Goal: Information Seeking & Learning: Learn about a topic

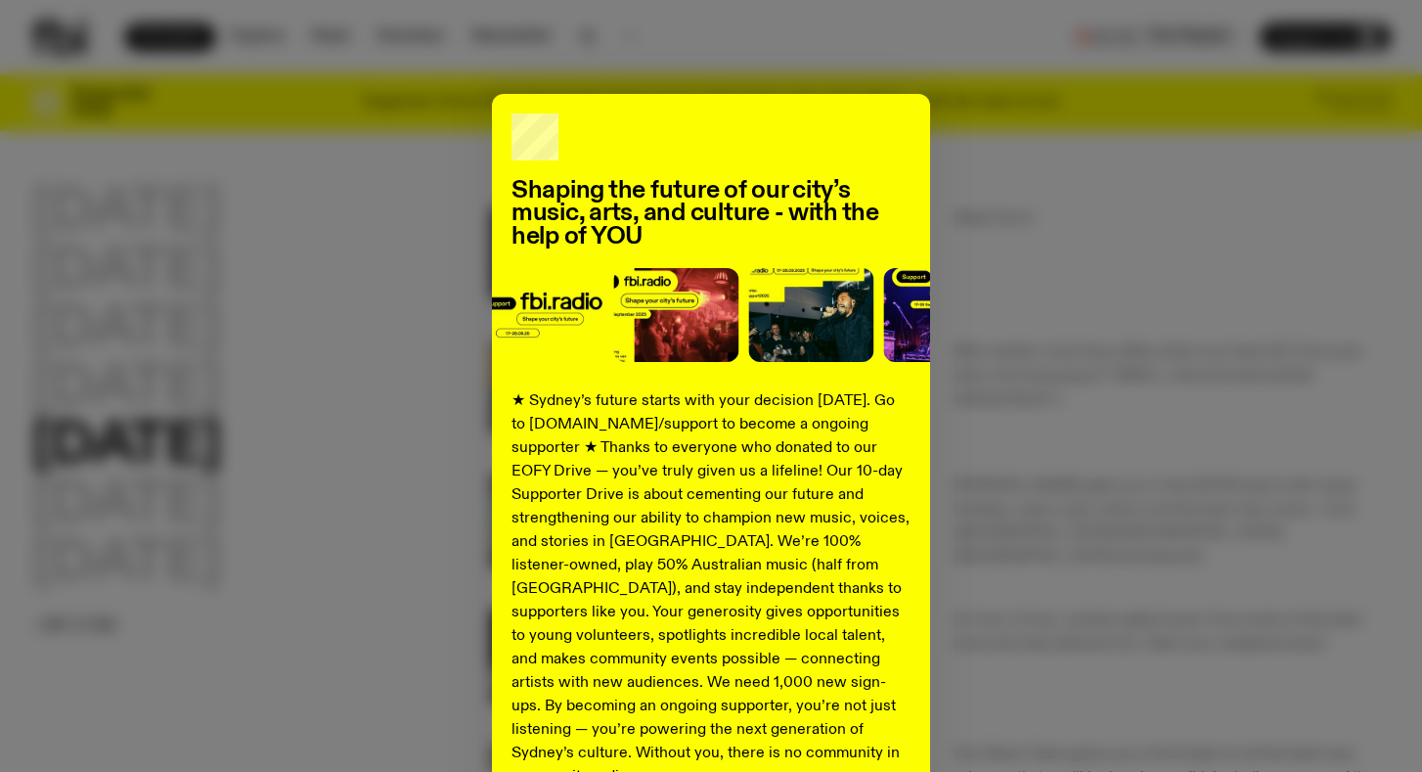
click at [1012, 245] on div "Shaping the future of our city’s music, arts, and culture - with the help of YO…" at bounding box center [711, 496] width 1360 height 804
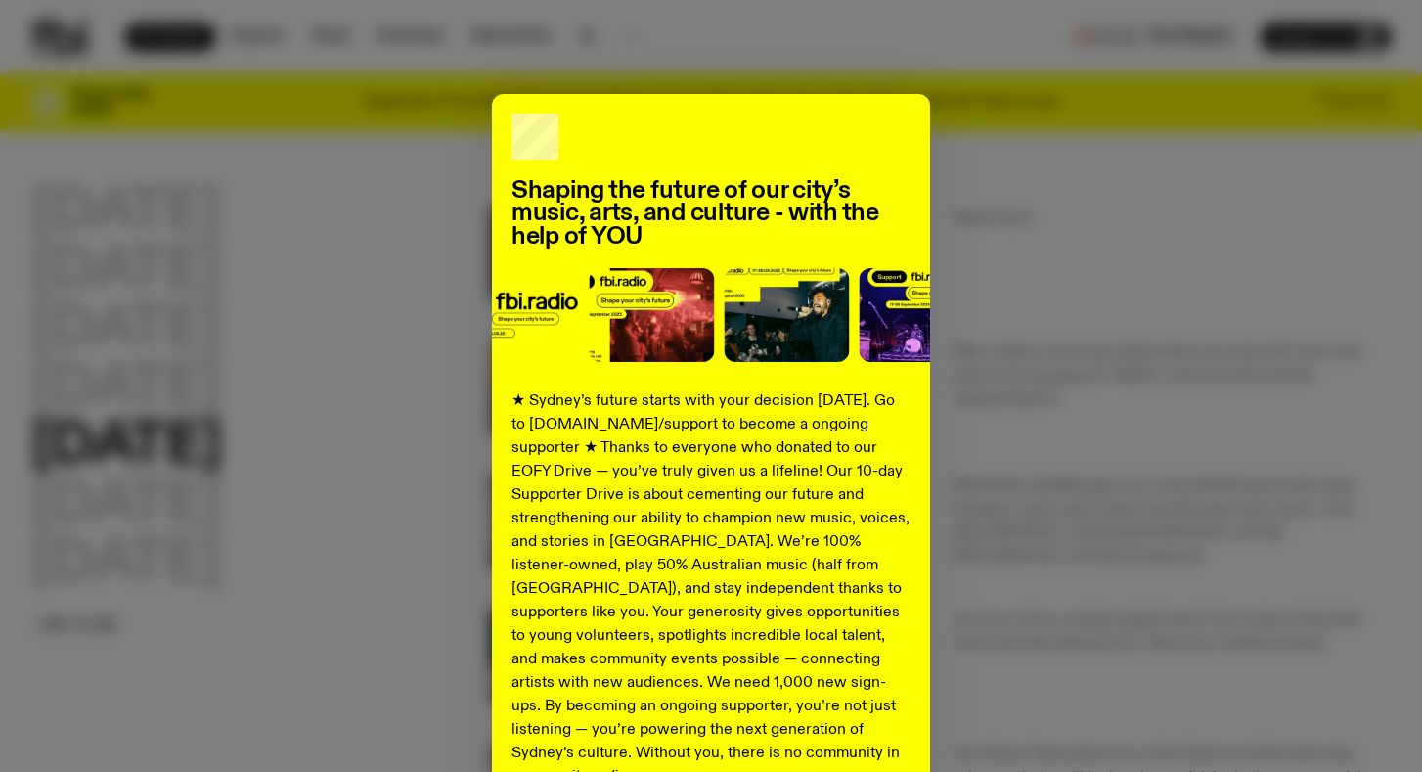
scroll to position [196, 0]
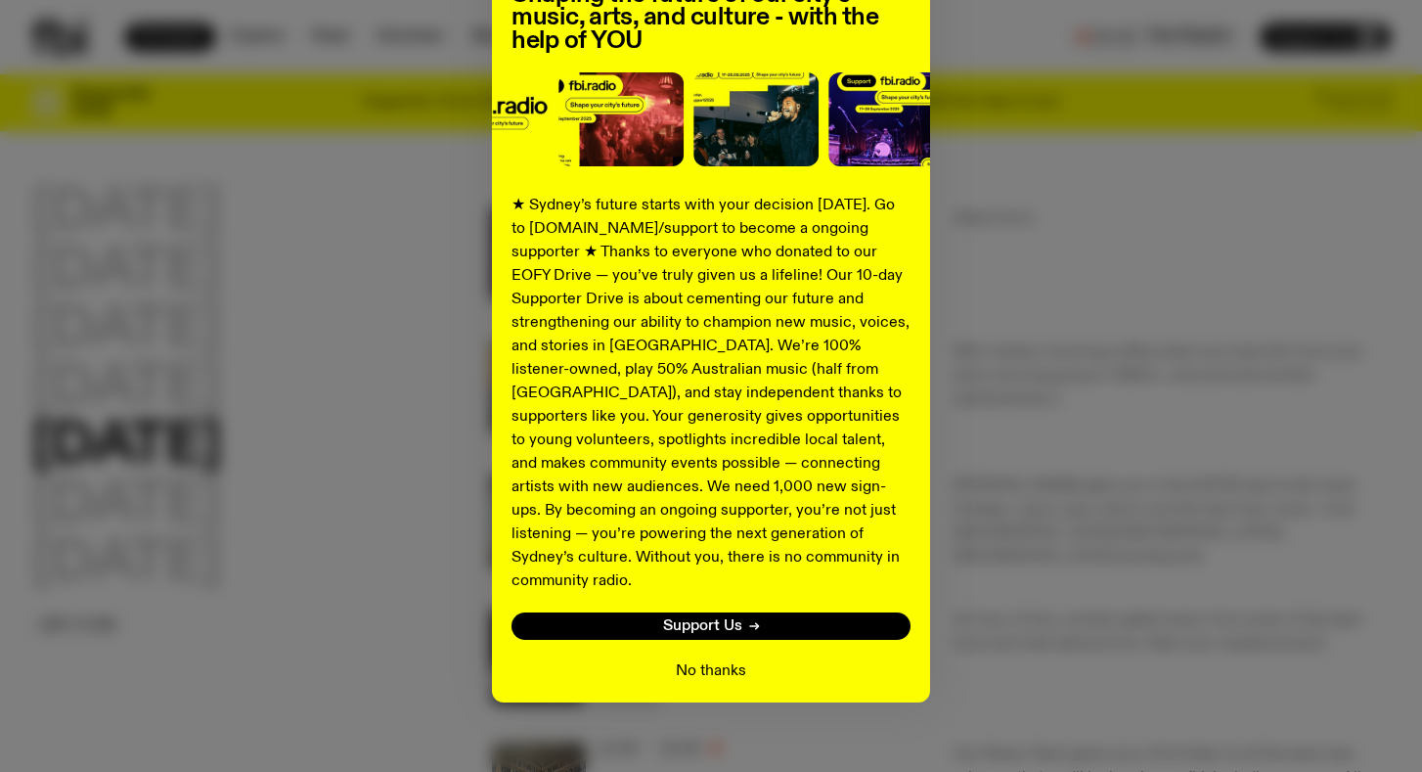
click at [706, 659] on button "No thanks" at bounding box center [711, 670] width 70 height 23
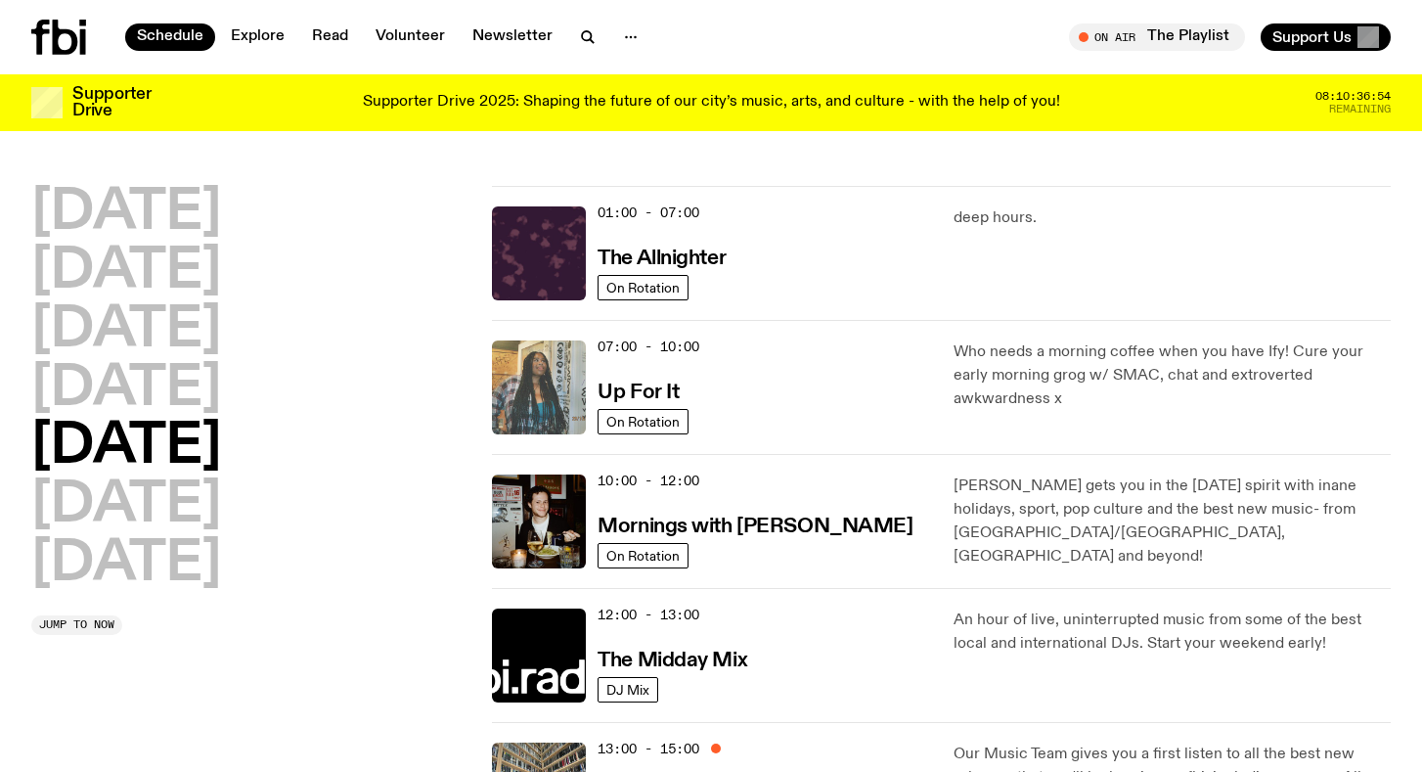
click at [556, 397] on img at bounding box center [539, 387] width 94 height 94
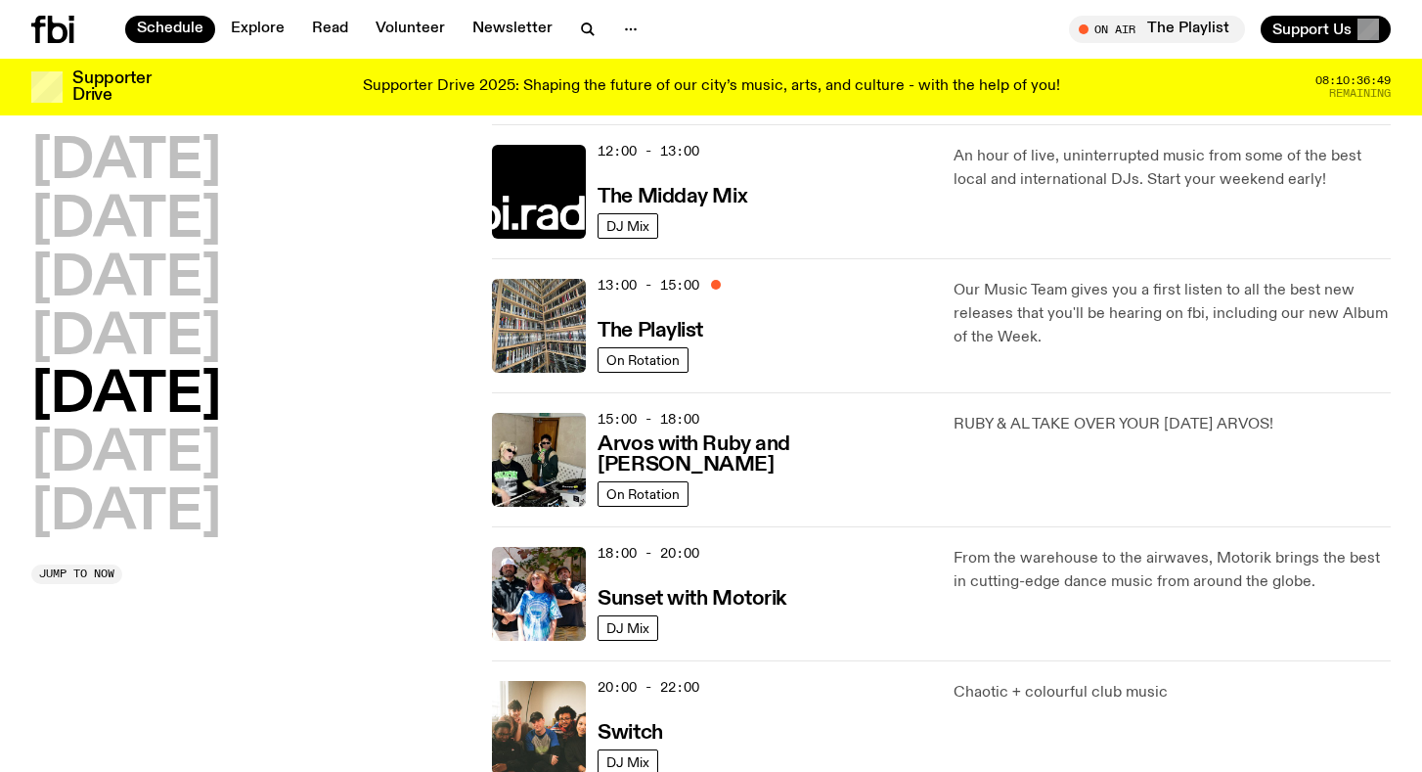
scroll to position [485, 0]
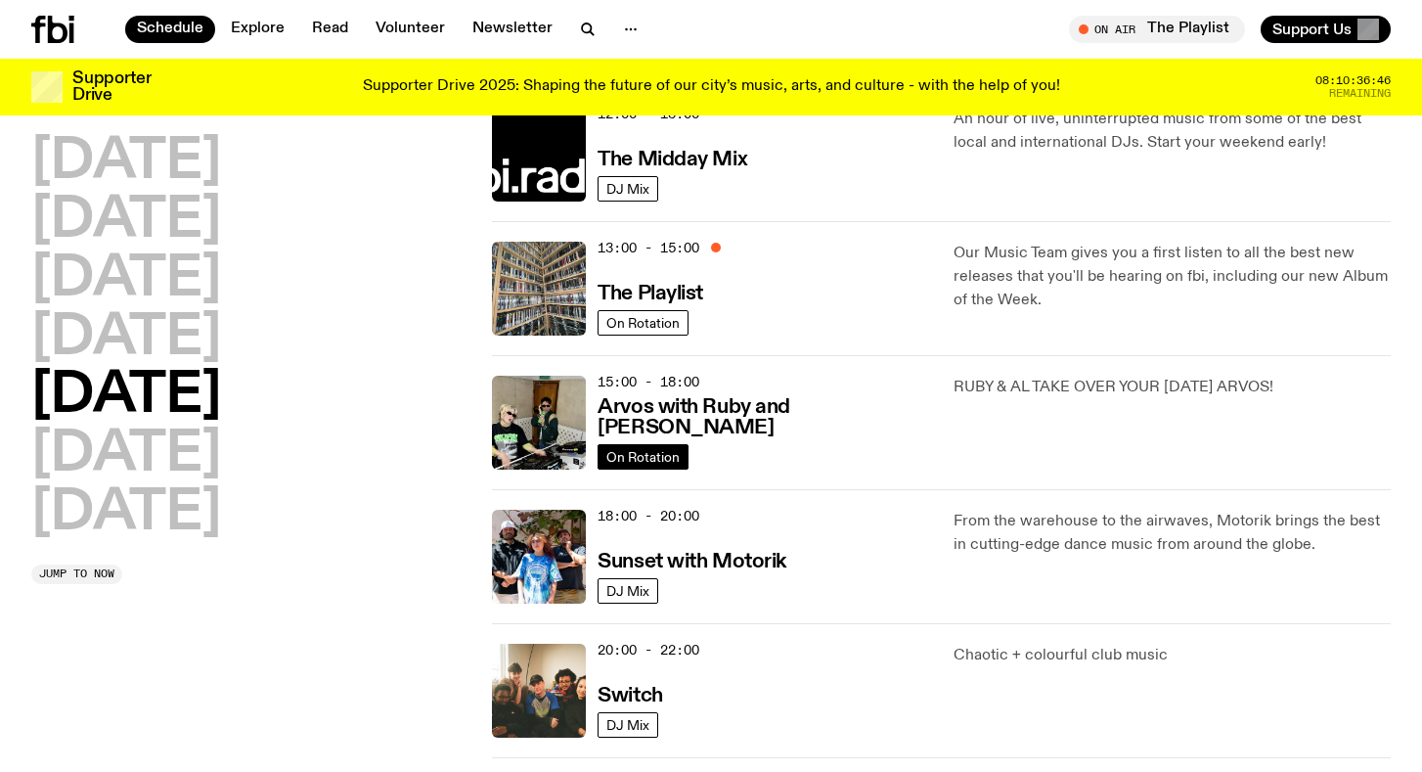
click at [666, 450] on span "On Rotation" at bounding box center [643, 456] width 73 height 15
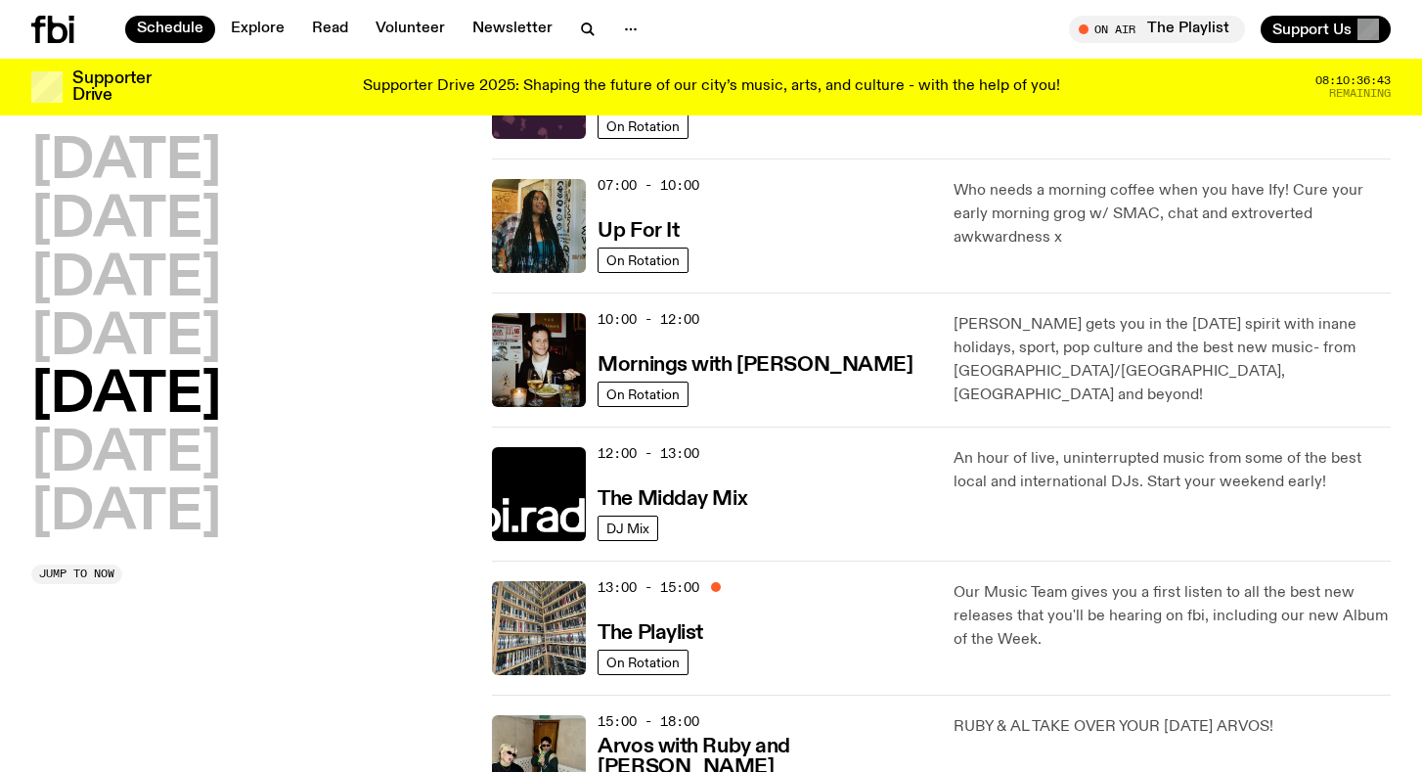
scroll to position [0, 0]
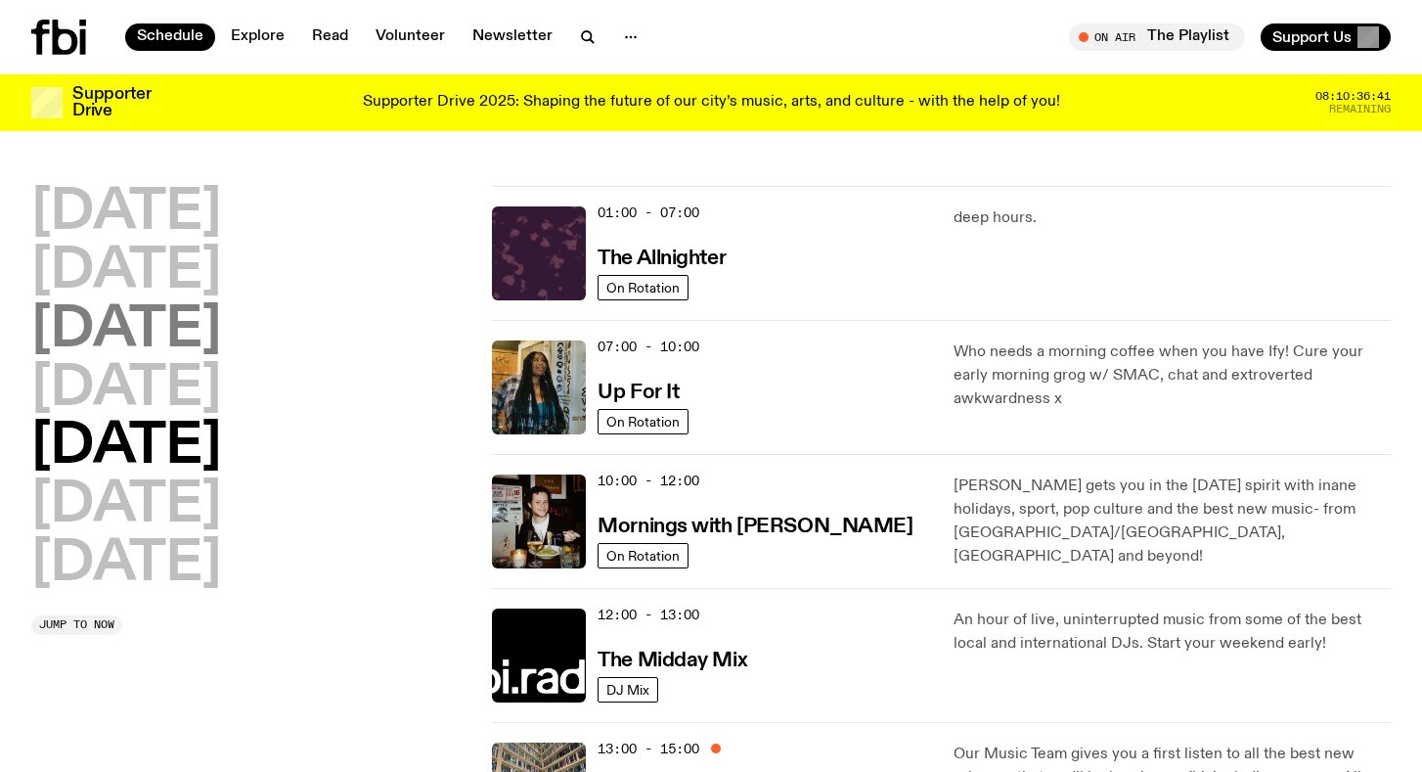
click at [139, 332] on h2 "Wednesday" at bounding box center [126, 330] width 190 height 55
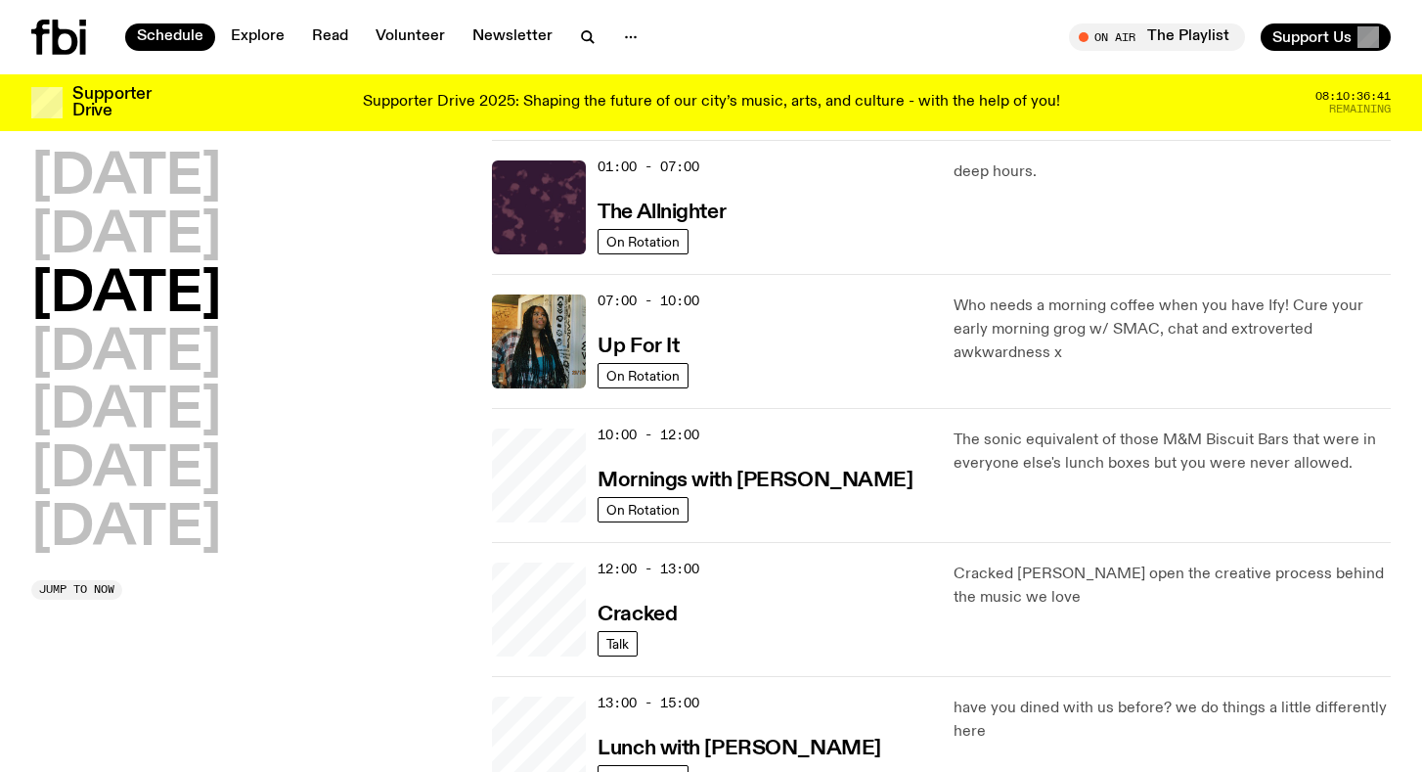
scroll to position [55, 0]
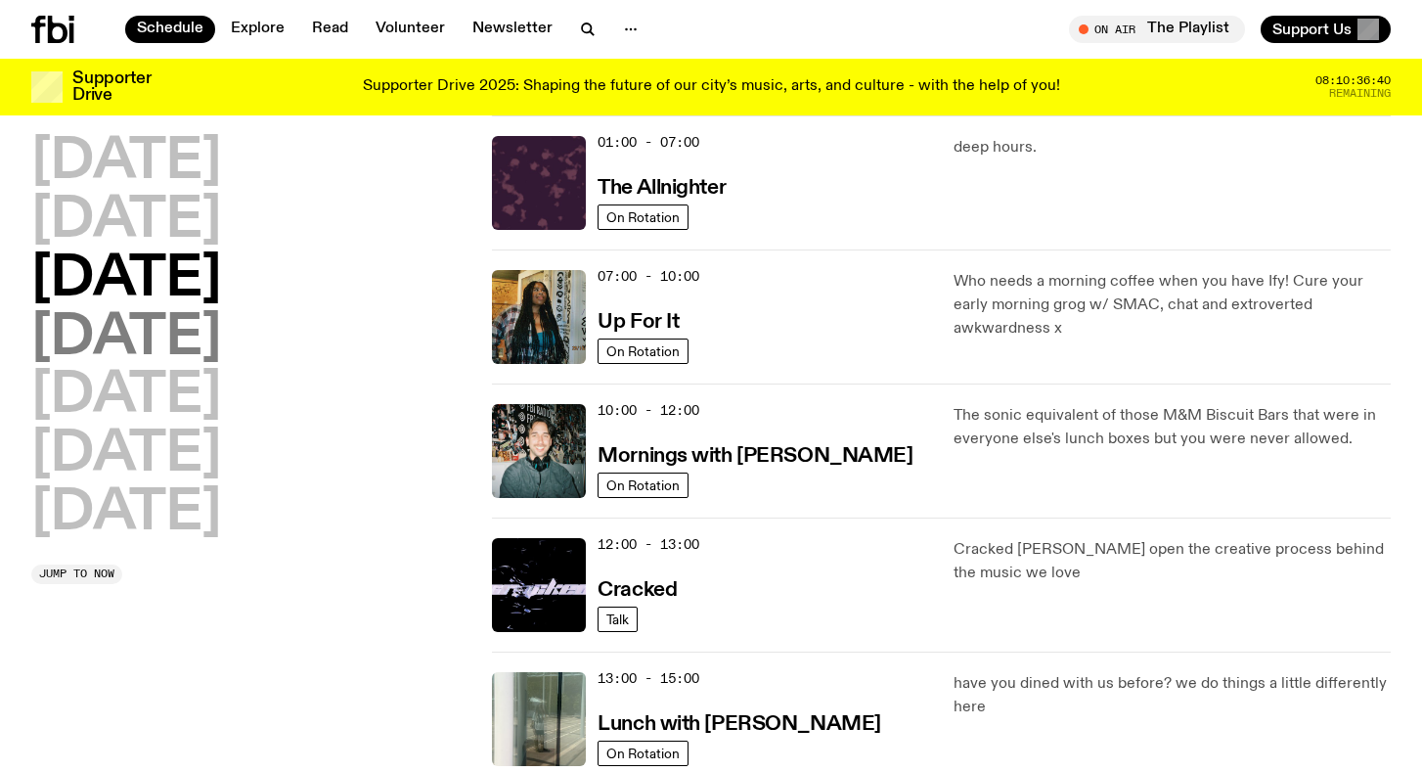
click at [192, 347] on h2 "Thursday" at bounding box center [126, 338] width 190 height 55
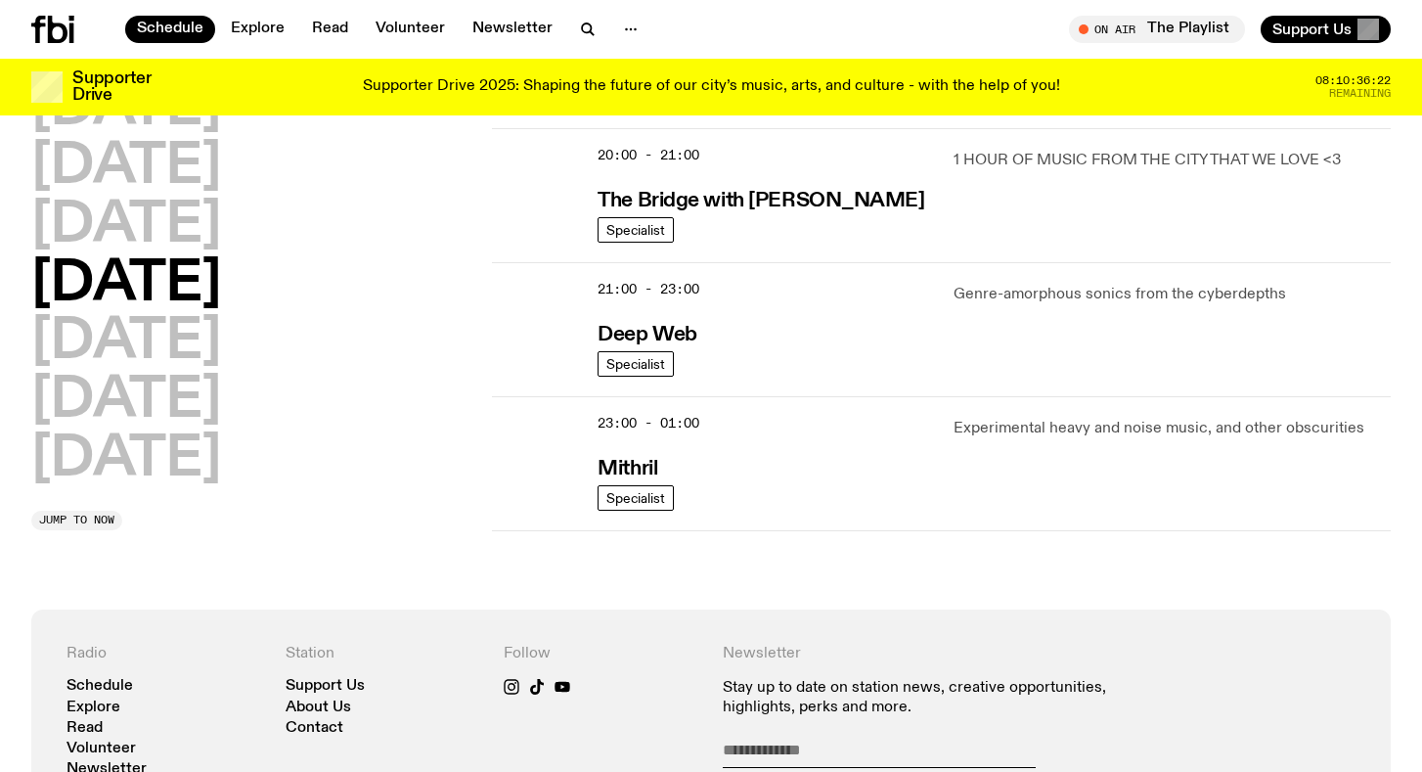
scroll to position [972, 0]
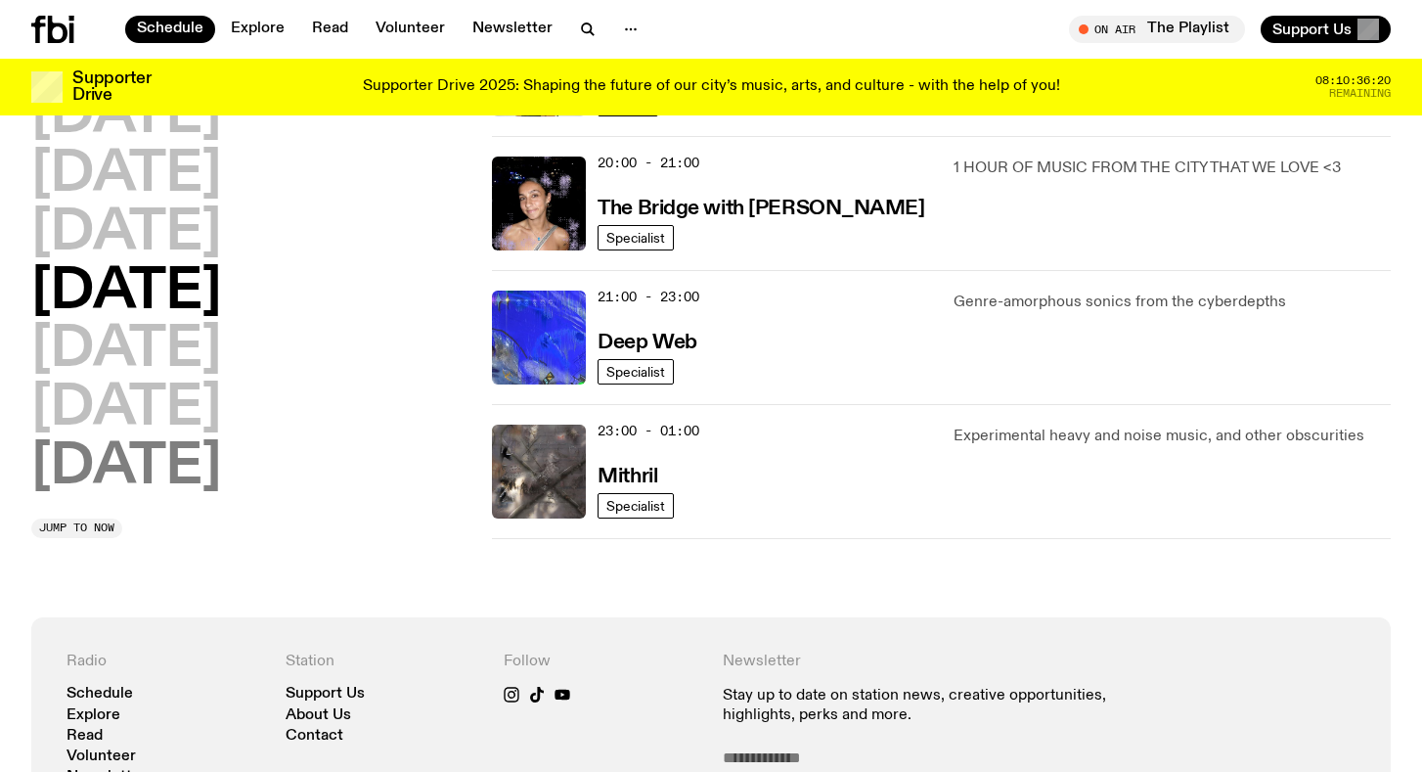
click at [204, 458] on h2 "Sunday" at bounding box center [126, 467] width 190 height 55
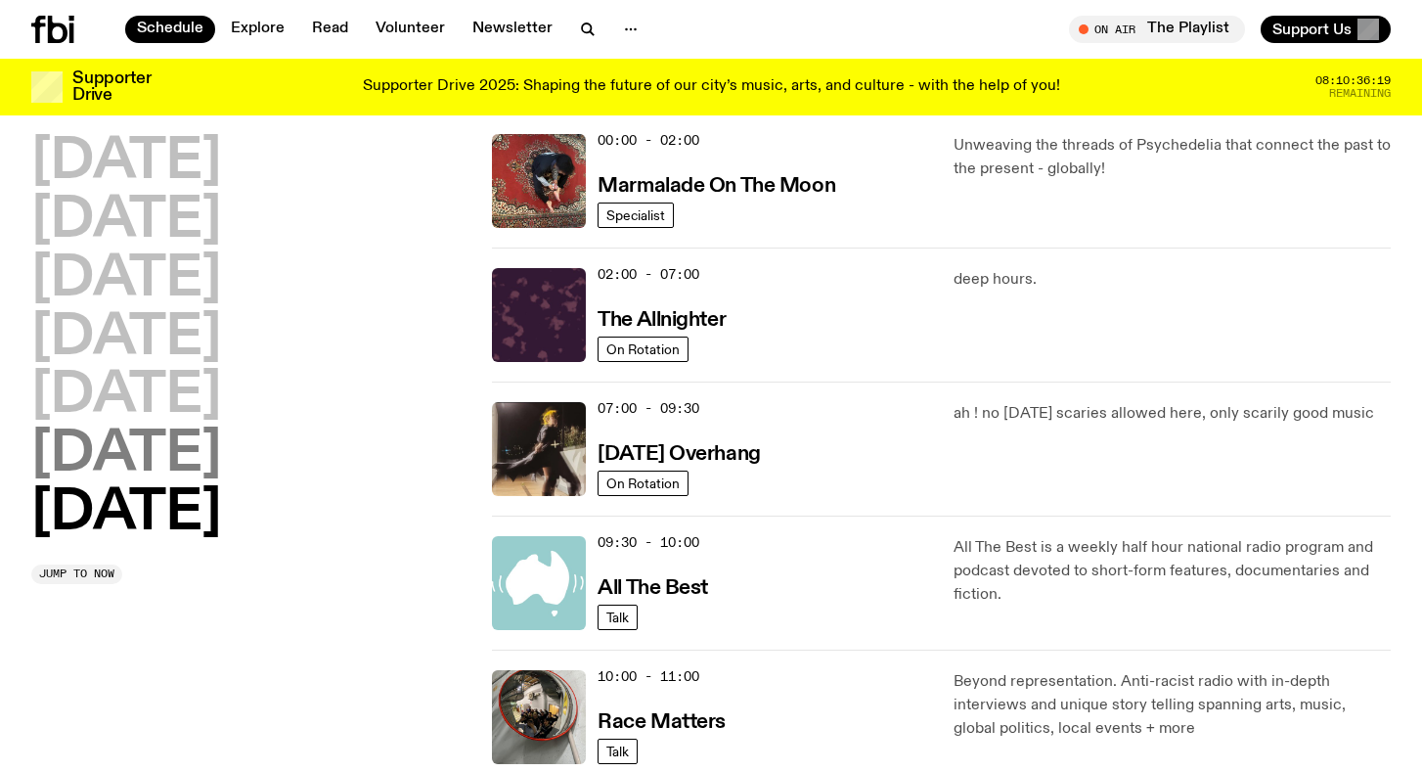
scroll to position [55, 0]
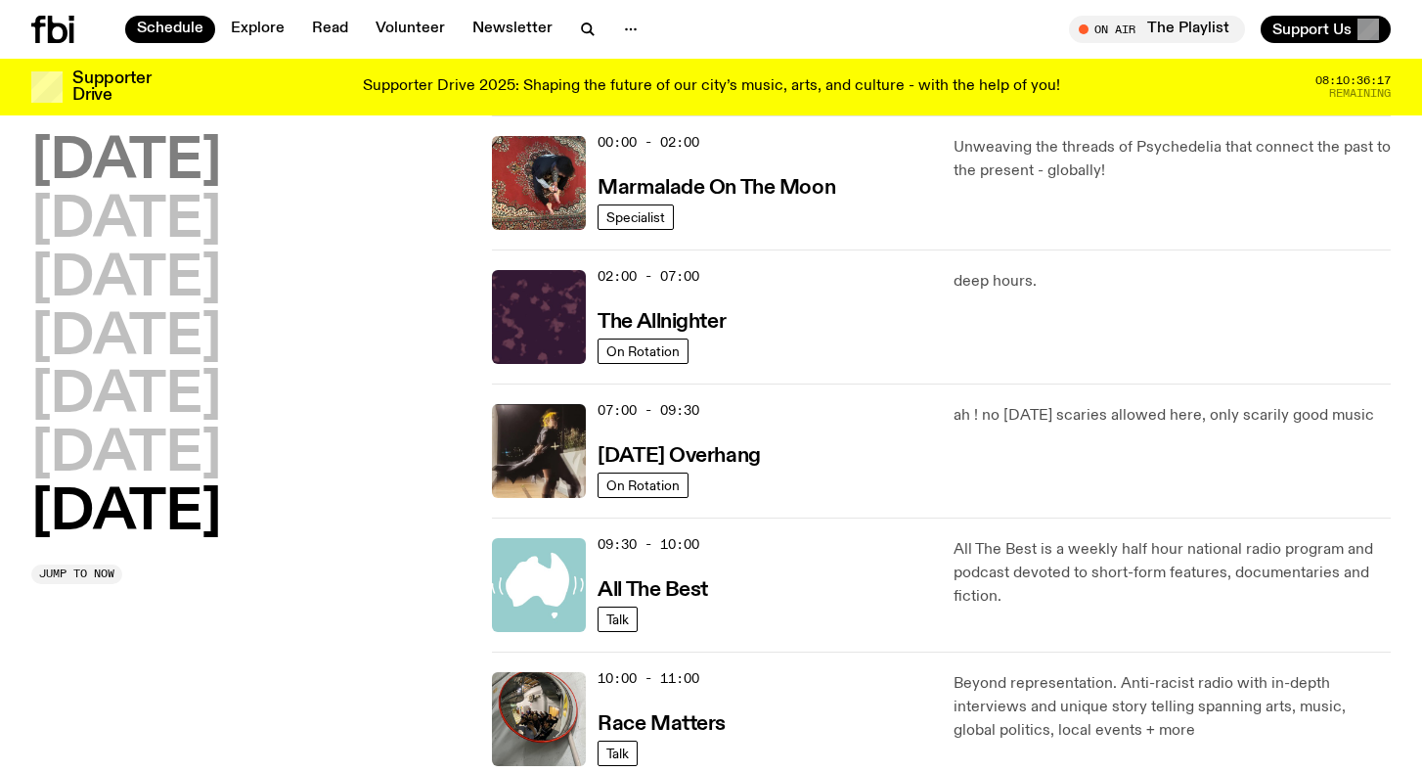
click at [179, 178] on h2 "Monday" at bounding box center [126, 162] width 190 height 55
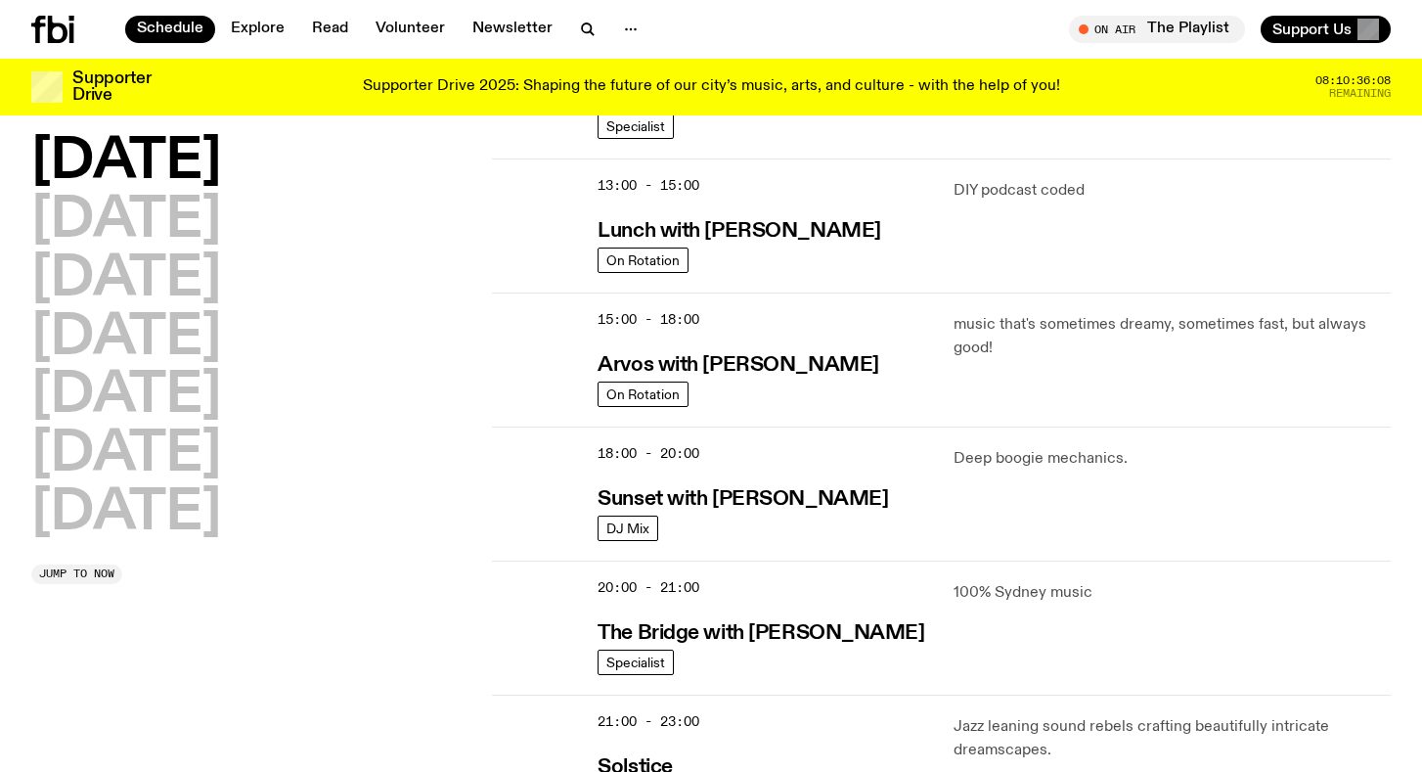
scroll to position [553, 0]
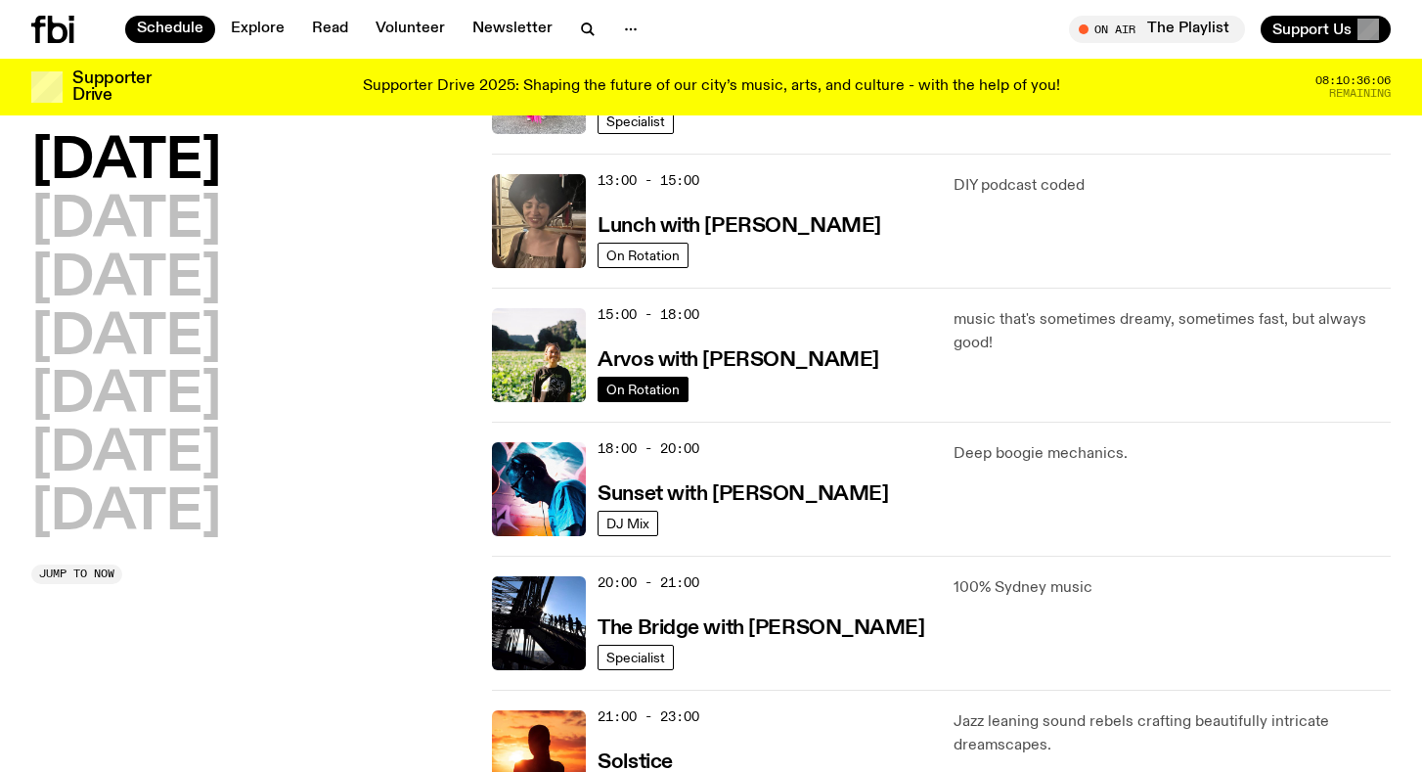
click at [667, 392] on span "On Rotation" at bounding box center [643, 389] width 73 height 15
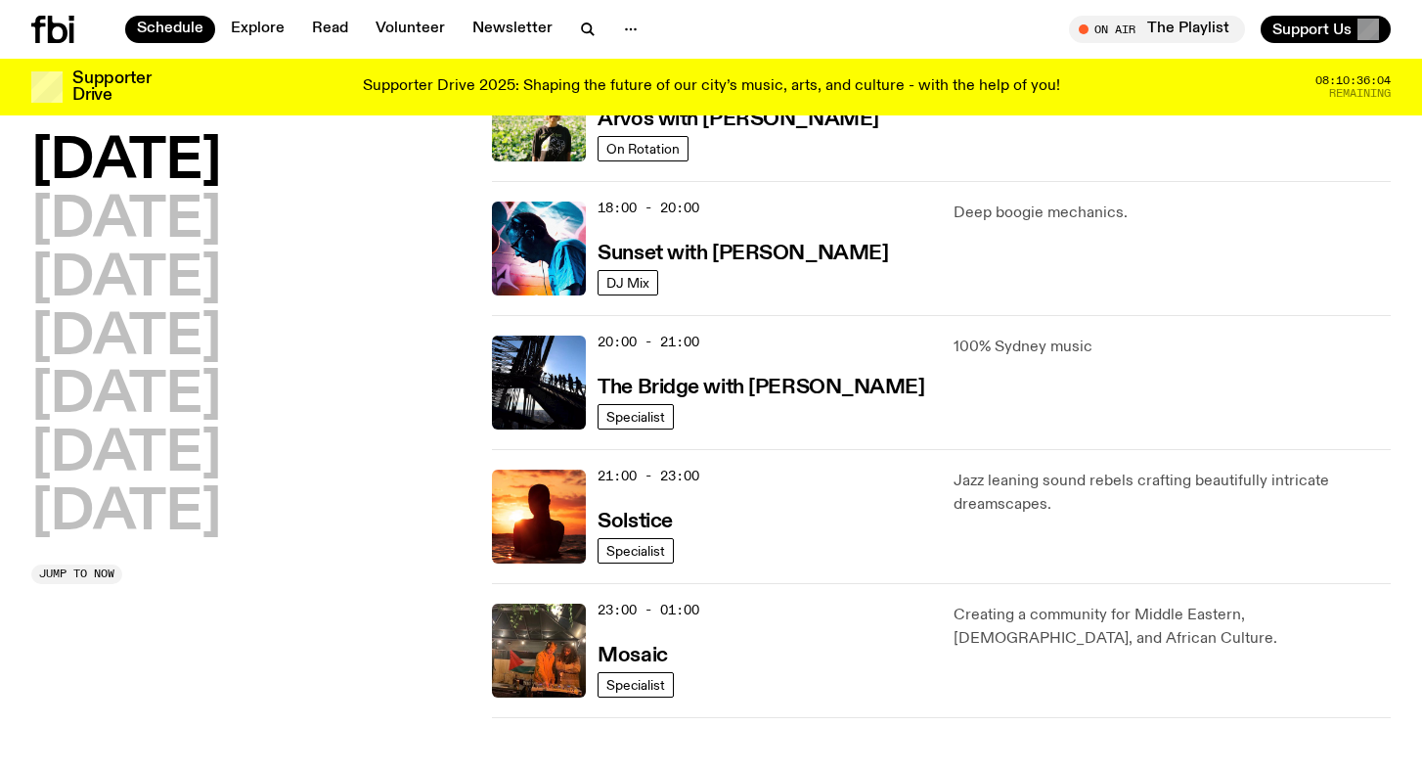
scroll to position [834, 0]
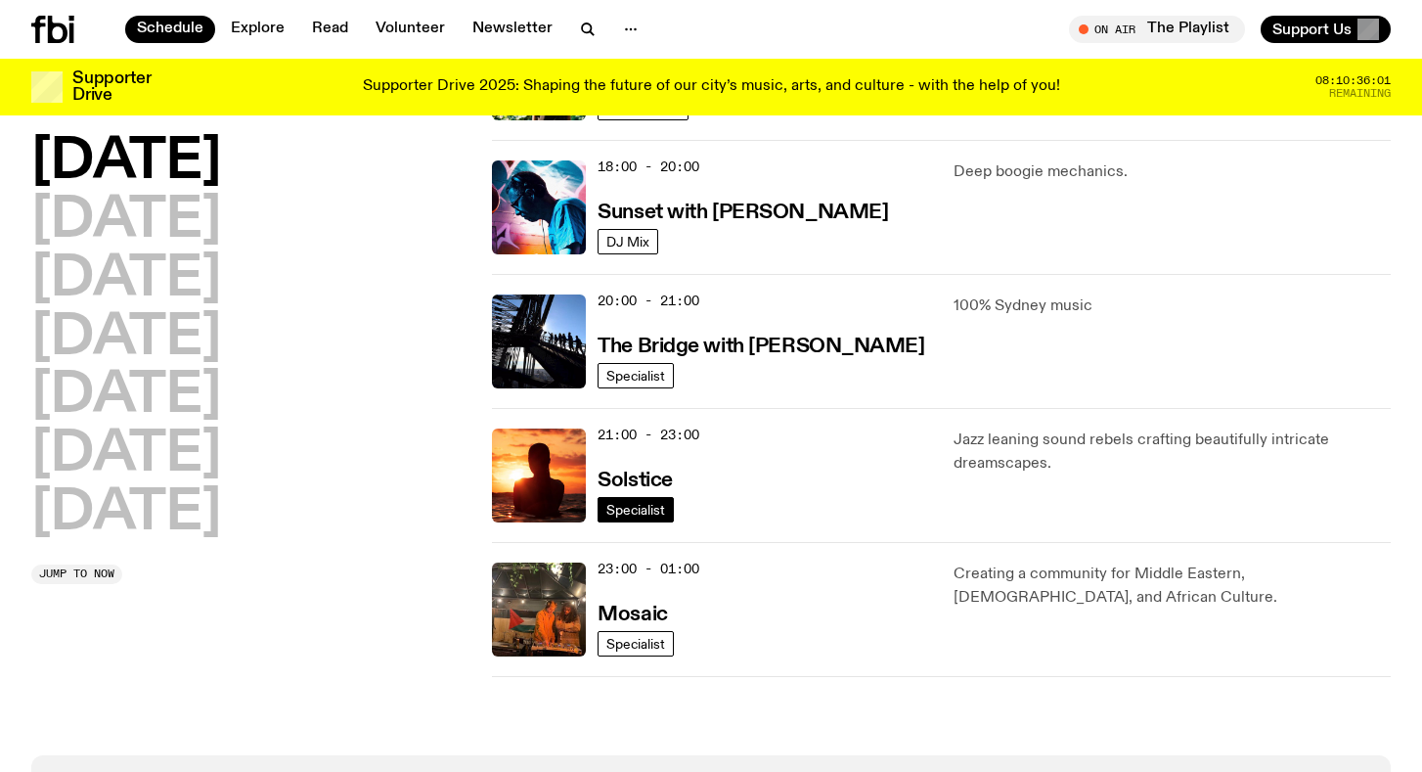
click at [632, 509] on span "Specialist" at bounding box center [636, 509] width 59 height 15
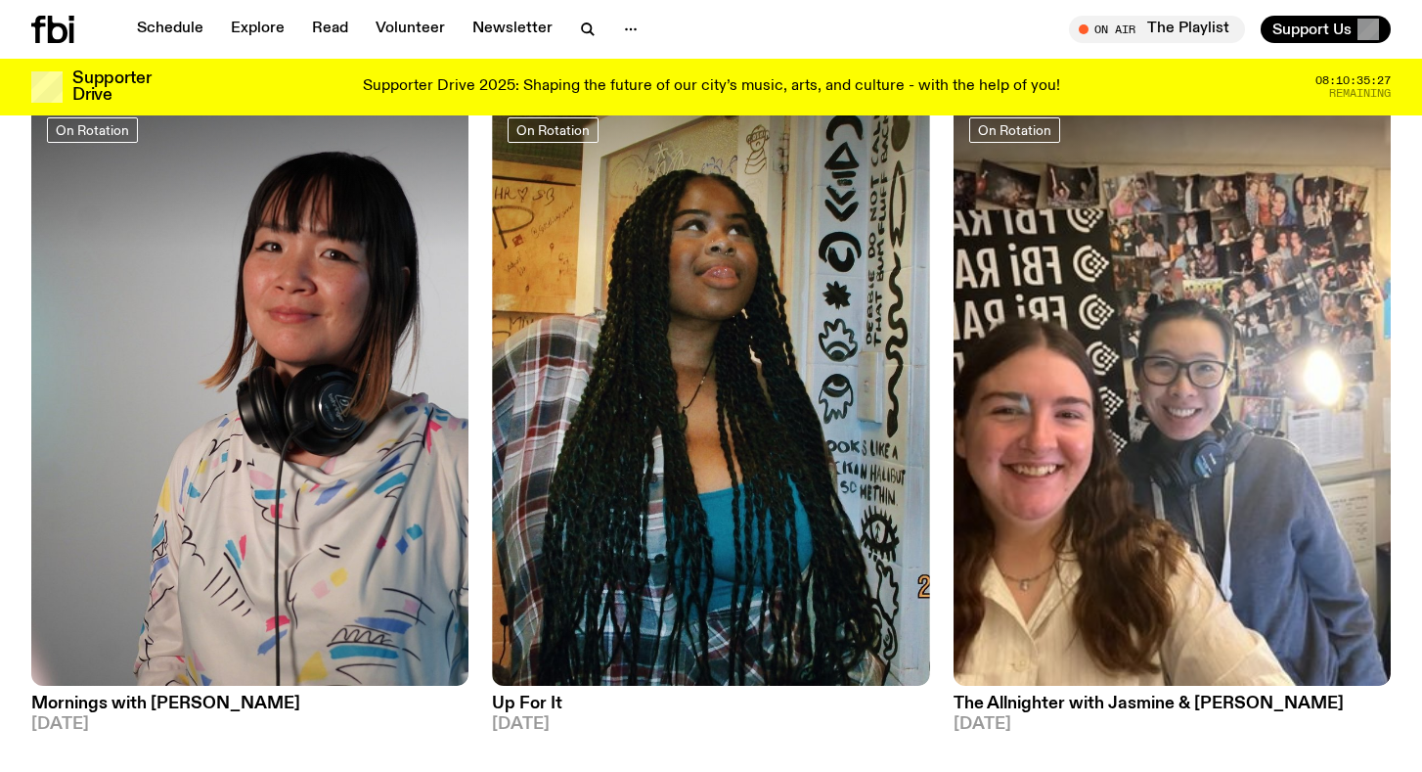
scroll to position [1532, 0]
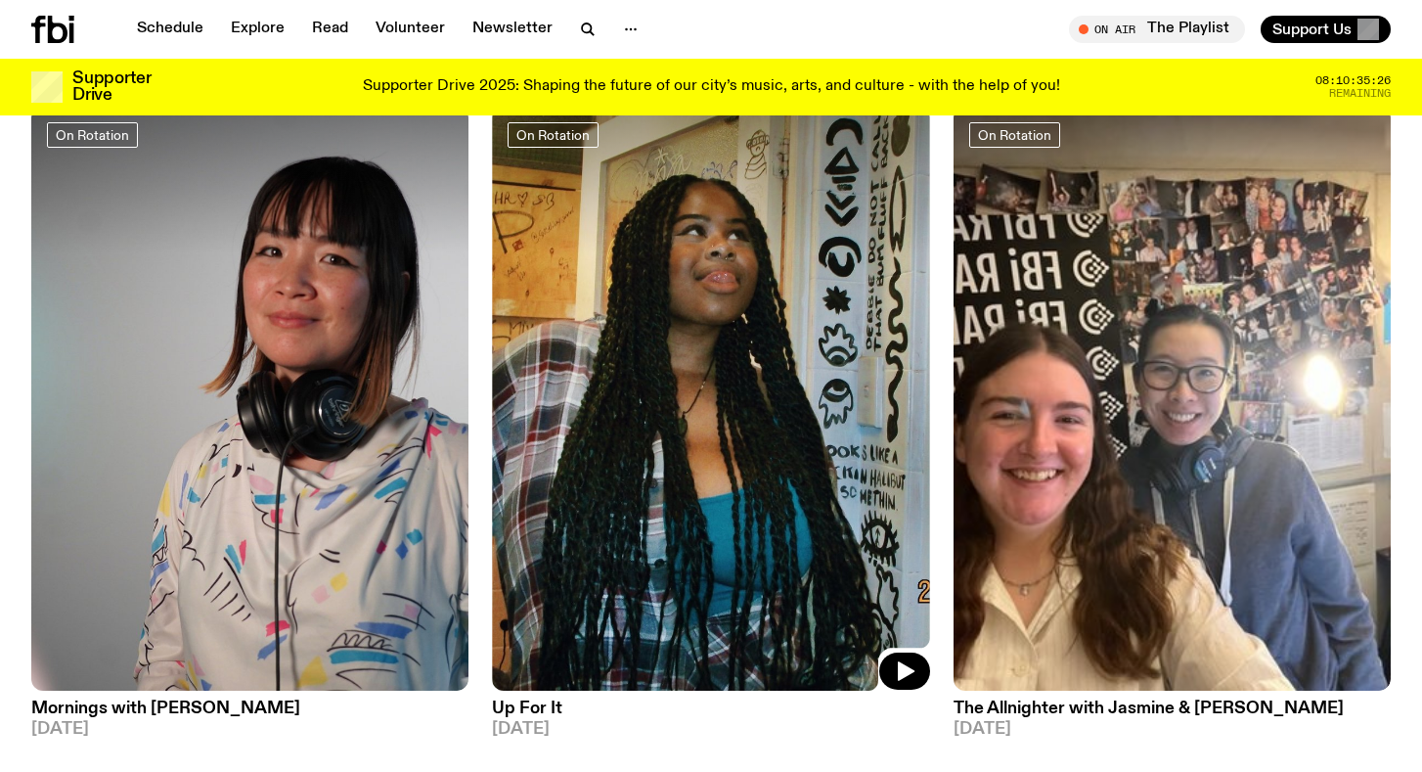
click at [758, 554] on img at bounding box center [710, 398] width 437 height 583
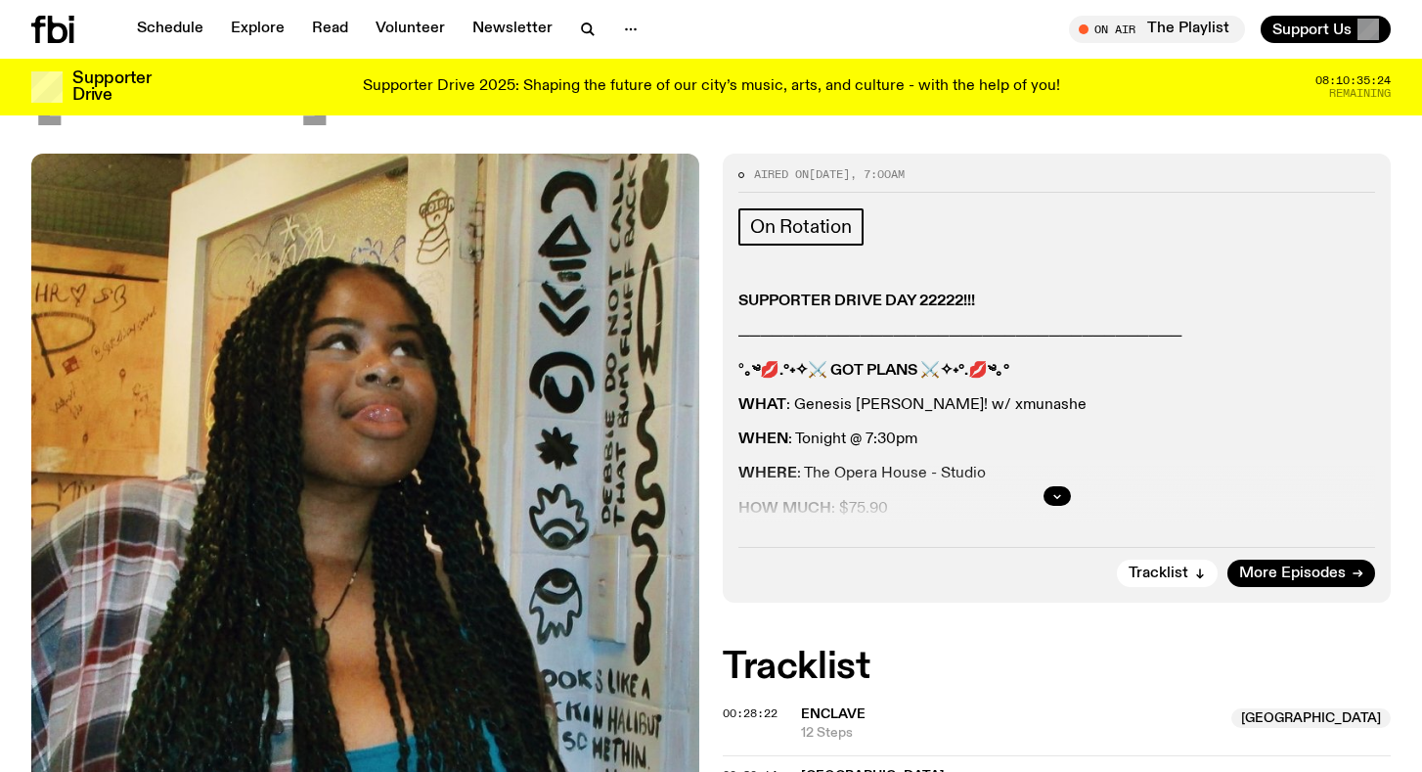
scroll to position [224, 0]
click at [1056, 489] on button "button" at bounding box center [1057, 497] width 27 height 20
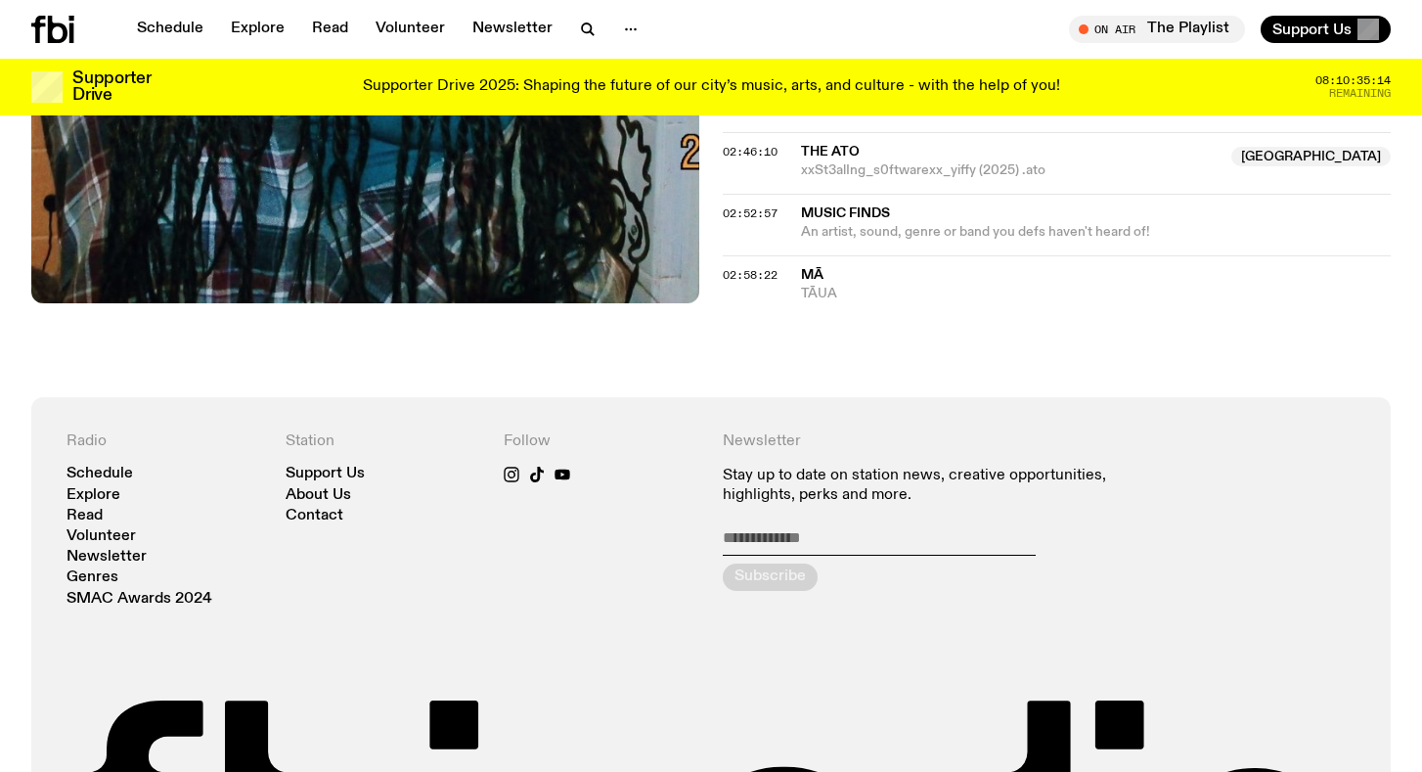
scroll to position [3024, 0]
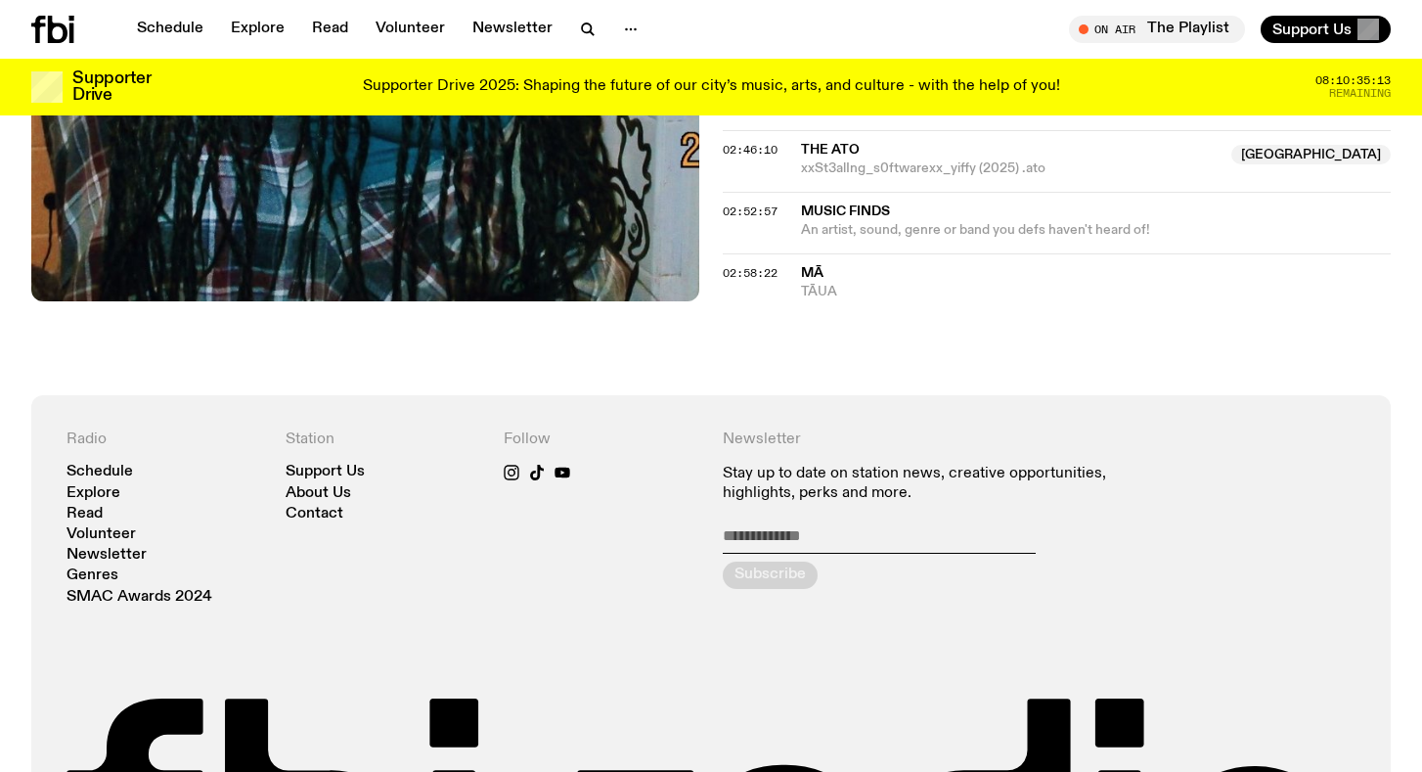
click at [764, 529] on input "email" at bounding box center [879, 539] width 313 height 27
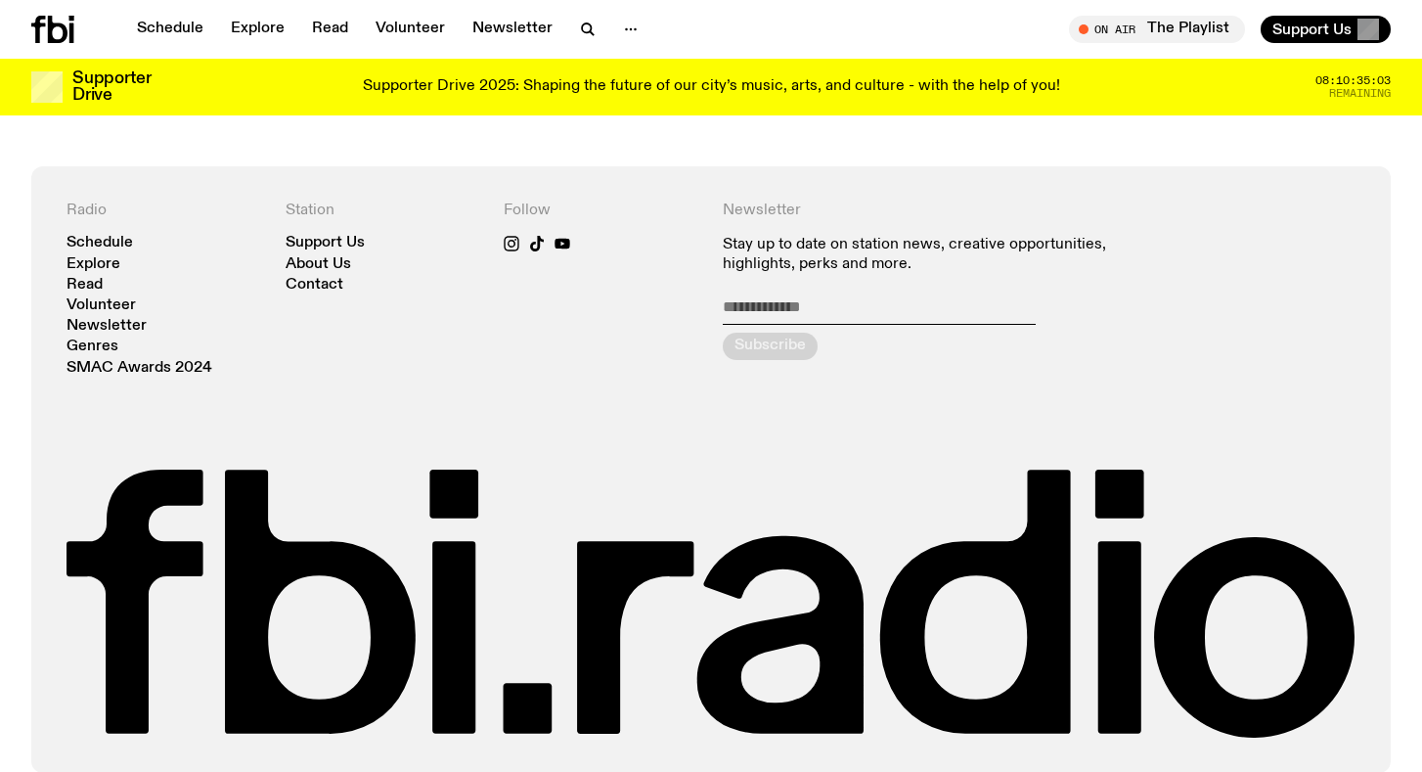
scroll to position [3249, 0]
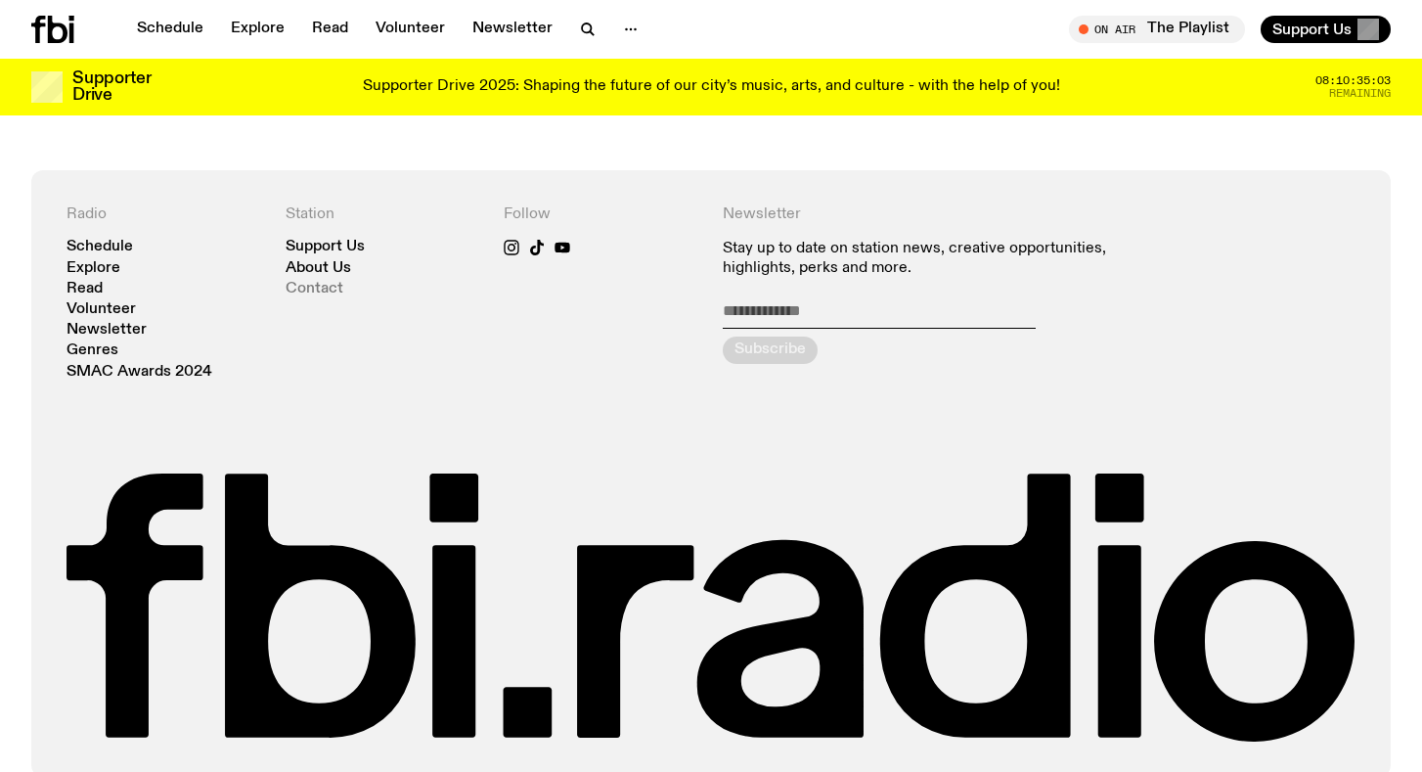
click at [319, 291] on link "Contact" at bounding box center [315, 289] width 58 height 15
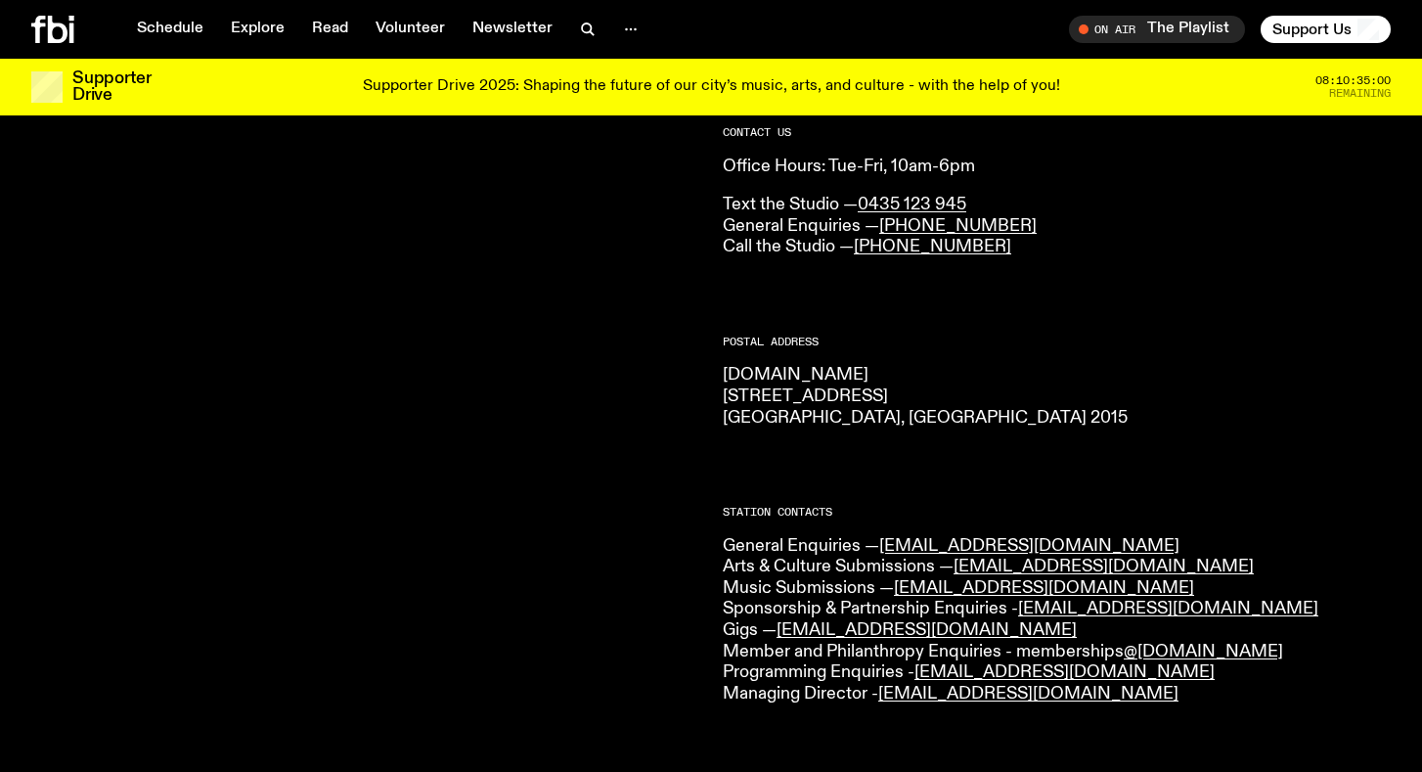
scroll to position [146, 0]
click at [979, 586] on link "music@fbiradio.com" at bounding box center [1044, 588] width 300 height 18
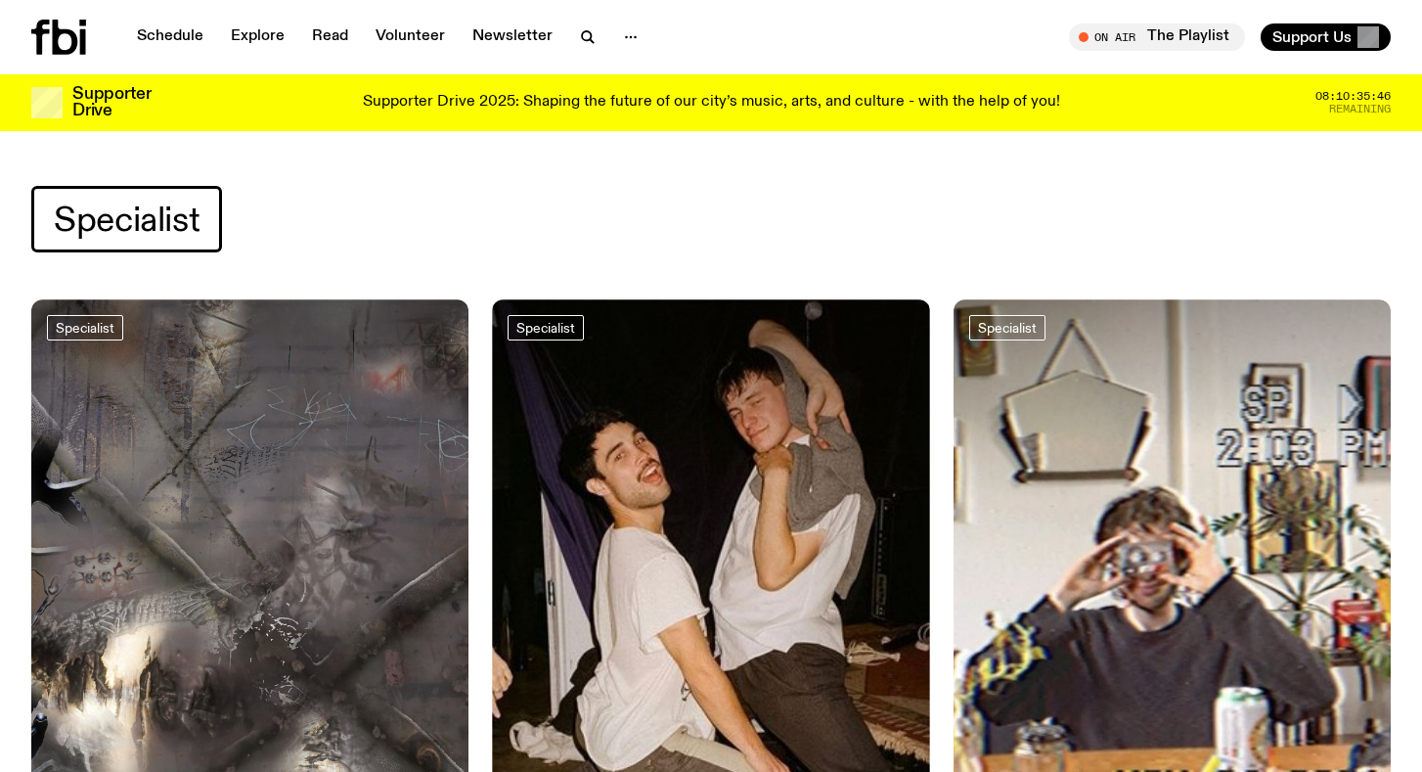
click at [174, 208] on span "Specialist" at bounding box center [127, 220] width 146 height 38
click at [86, 277] on div "Specialist" at bounding box center [711, 242] width 1422 height 113
click at [216, 417] on div at bounding box center [249, 372] width 437 height 146
